Goal: Find specific page/section

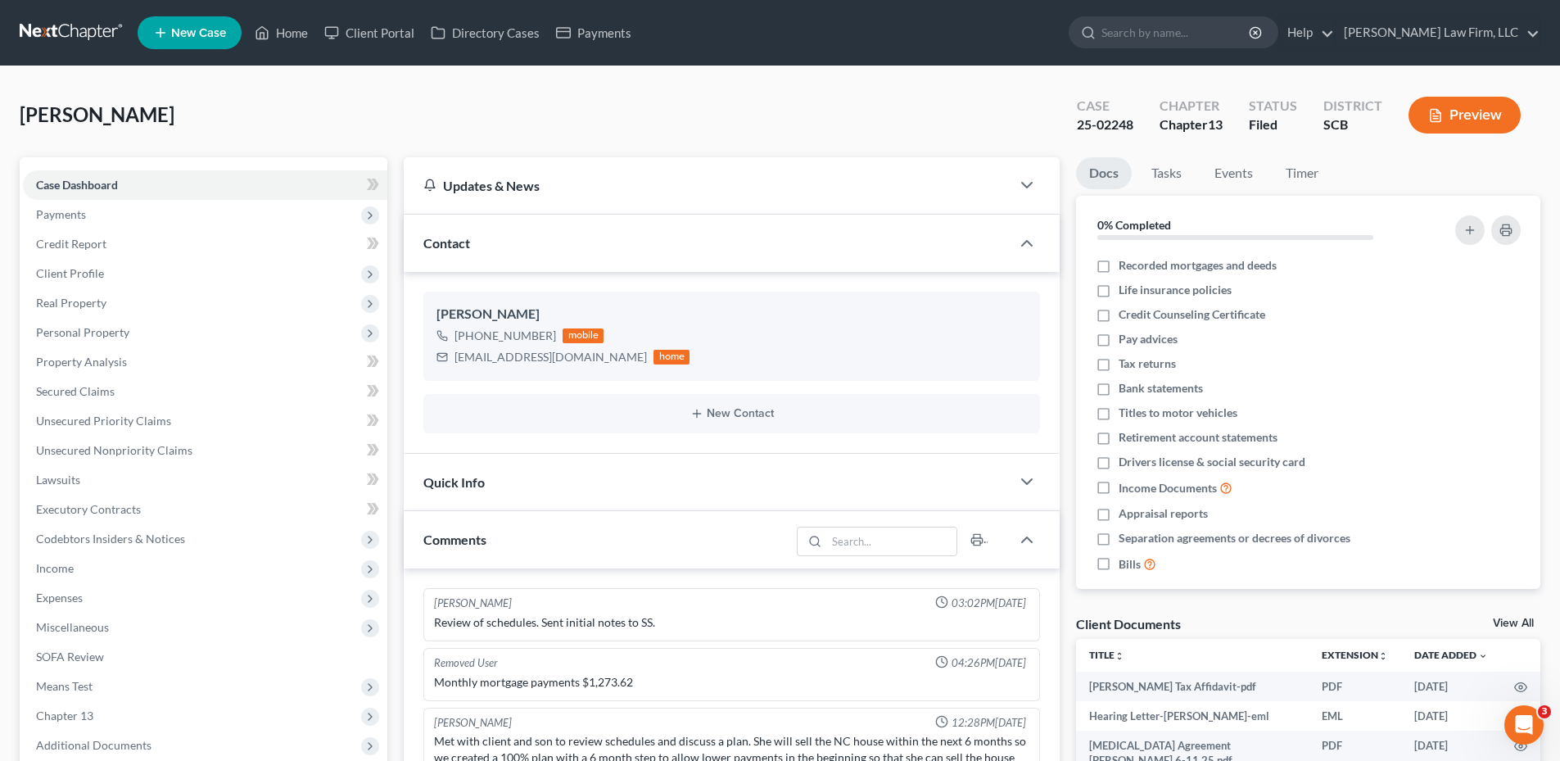
scroll to position [381, 0]
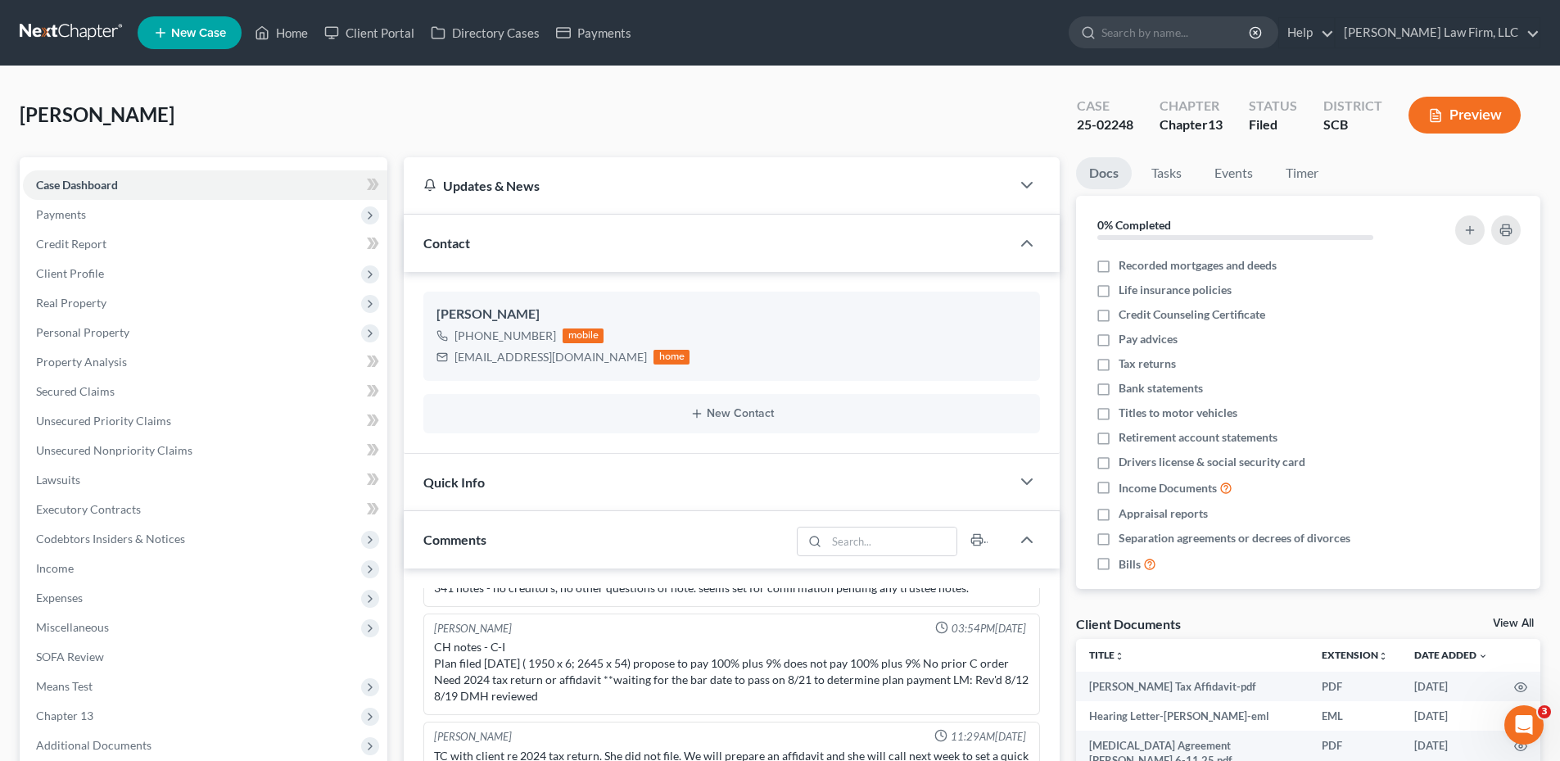
click at [88, 47] on link at bounding box center [72, 32] width 105 height 29
click at [84, 42] on link at bounding box center [72, 32] width 105 height 29
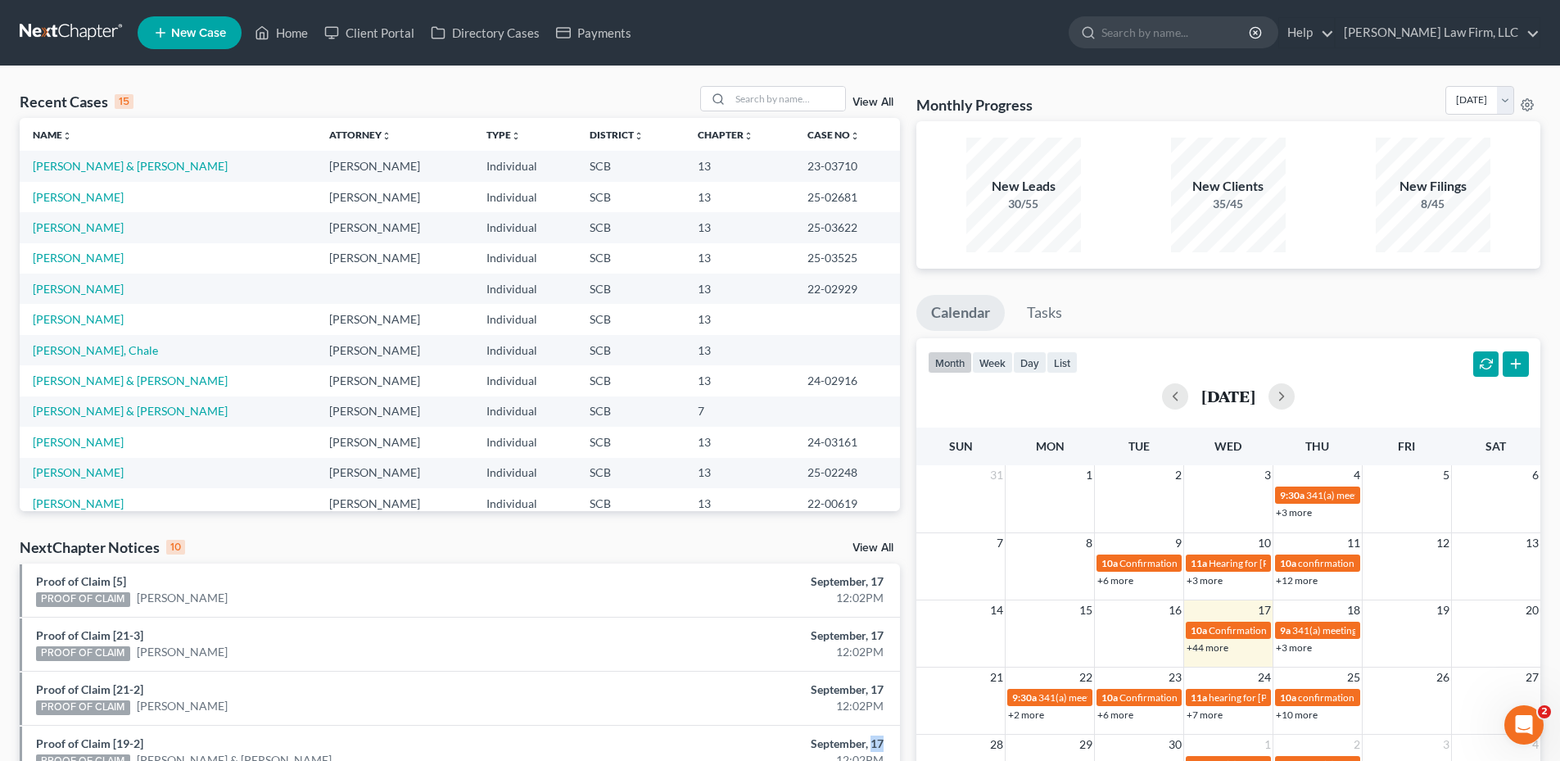
drag, startPoint x: 882, startPoint y: 737, endPoint x: 869, endPoint y: 730, distance: 14.6
click at [869, 730] on li "Proof of Claim [19-2] PROOF OF CLAIM DaQuan Glenn-Jeffries & Sharhonda Jeffries…" at bounding box center [460, 752] width 880 height 54
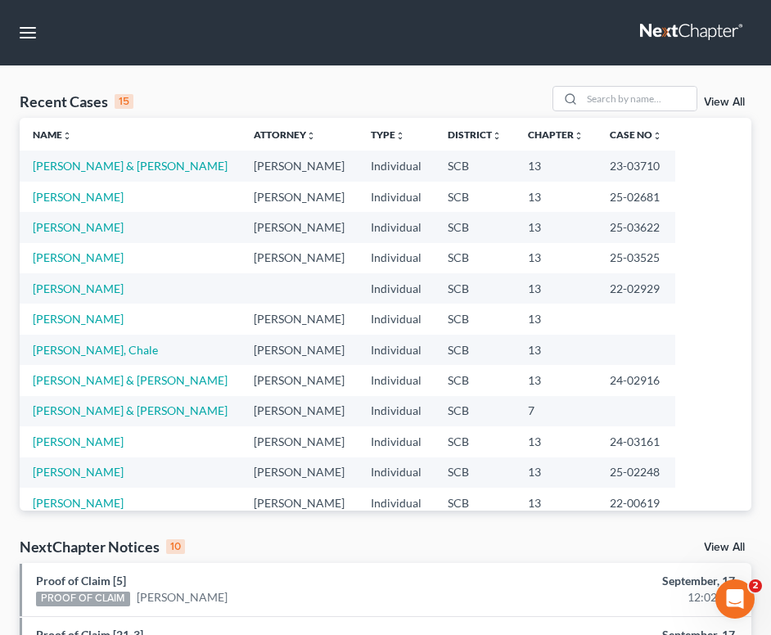
click at [681, 33] on link at bounding box center [692, 32] width 105 height 29
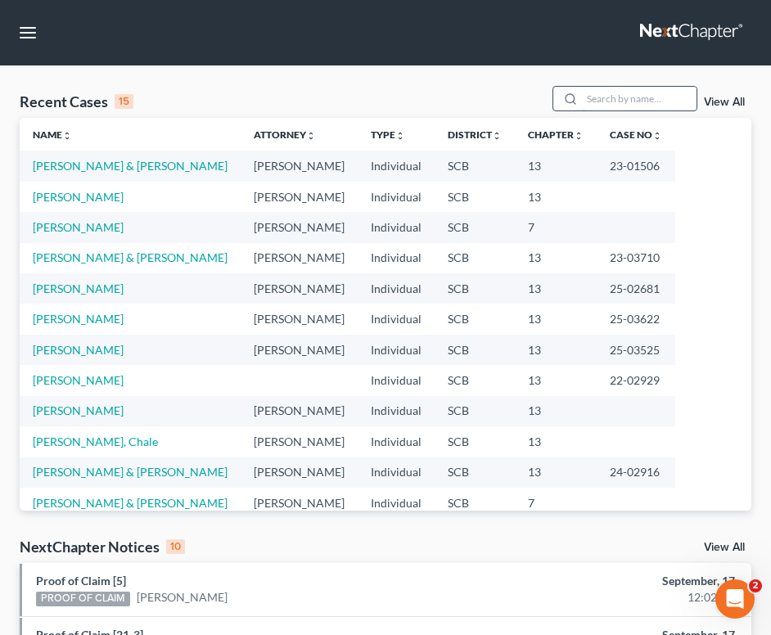
click at [634, 101] on input "search" at bounding box center [639, 99] width 115 height 24
type input "myers"
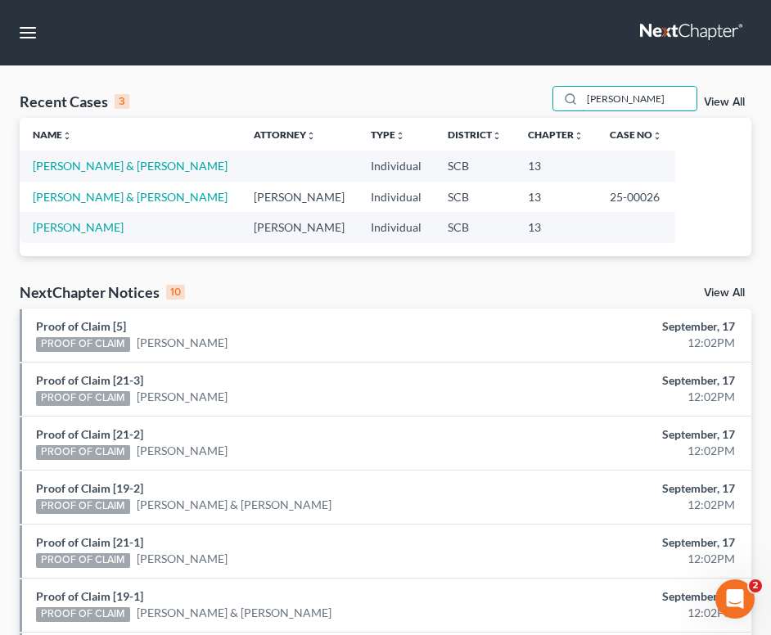
drag, startPoint x: 657, startPoint y: 104, endPoint x: 498, endPoint y: 104, distance: 158.9
click at [494, 111] on div "Recent Cases 3 myers View All" at bounding box center [386, 102] width 732 height 32
type input "dixion"
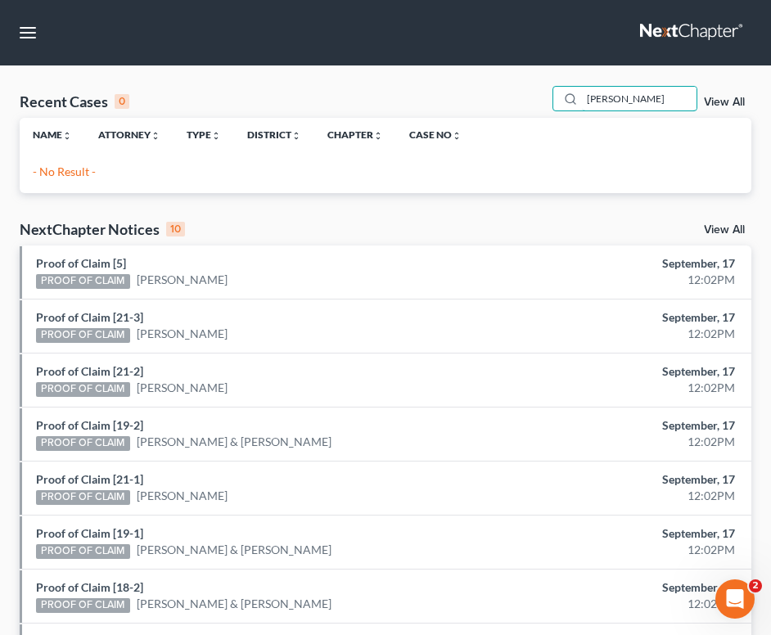
drag, startPoint x: 645, startPoint y: 102, endPoint x: 495, endPoint y: 133, distance: 153.8
click at [490, 138] on div "Recent Cases 0 dixion View All Name unfold_more expand_more expand_less Attorne…" at bounding box center [386, 139] width 732 height 107
type input "james"
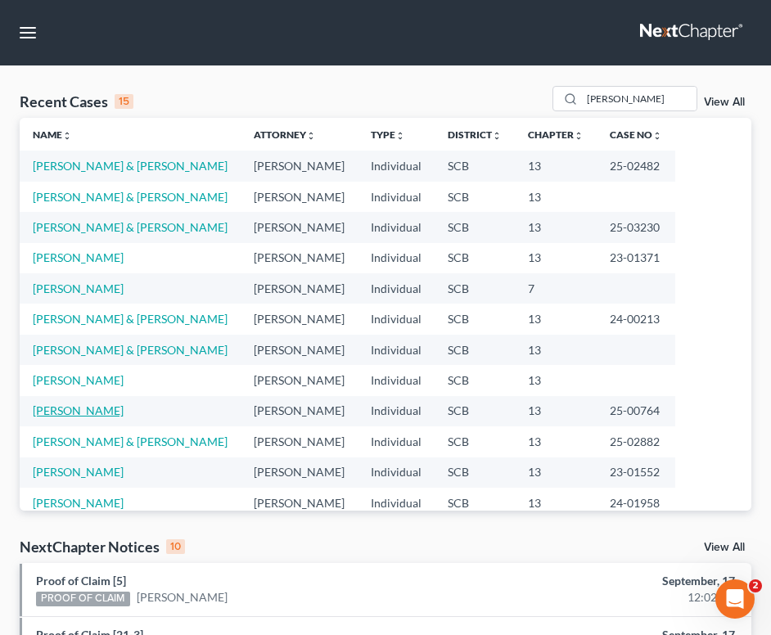
click at [63, 409] on link "[PERSON_NAME]" at bounding box center [78, 411] width 91 height 14
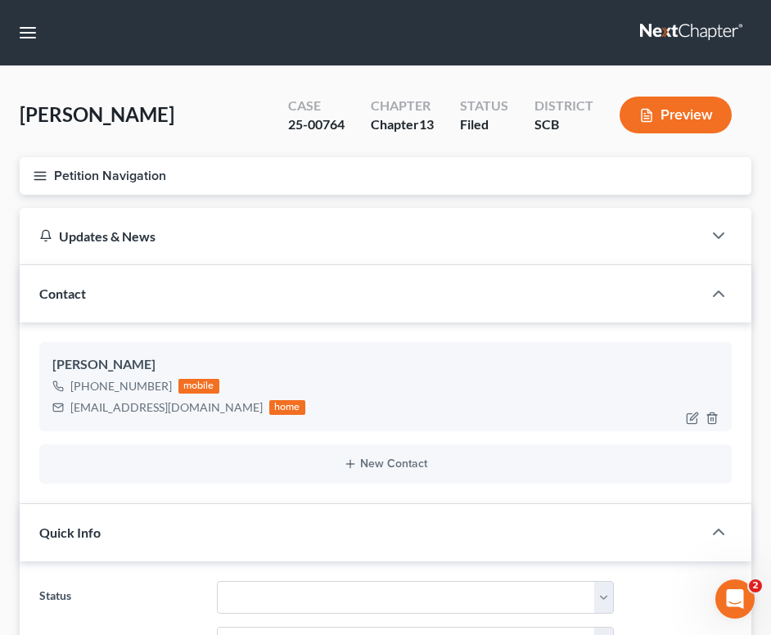
select select "0"
click at [93, 113] on span "[PERSON_NAME]" at bounding box center [97, 114] width 155 height 24
click at [723, 20] on link at bounding box center [692, 32] width 105 height 29
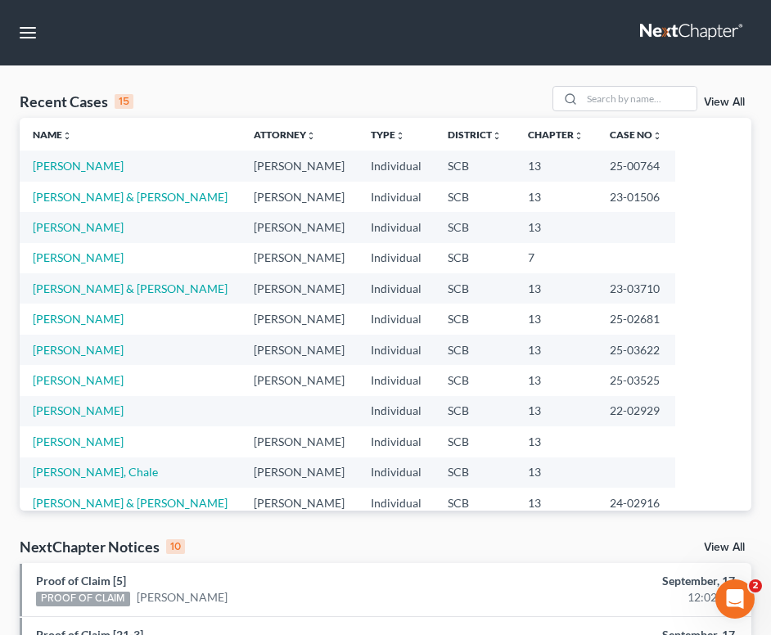
click at [707, 19] on link at bounding box center [692, 32] width 105 height 29
